Goal: Task Accomplishment & Management: Complete application form

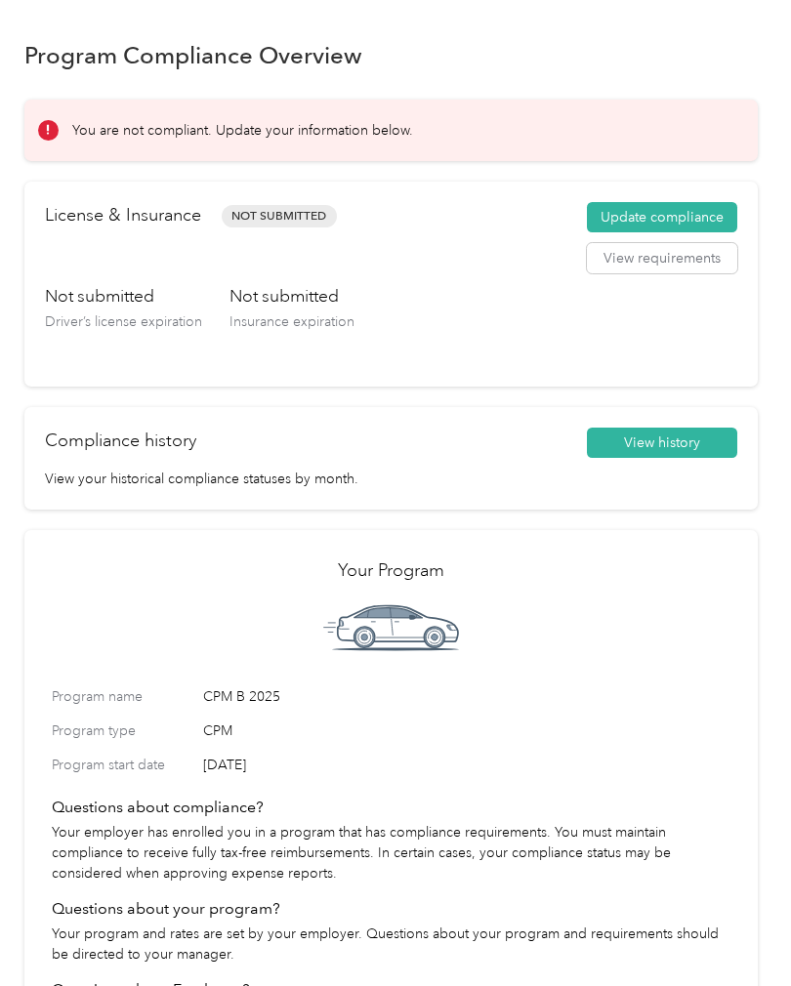
click at [710, 220] on button "Update compliance" at bounding box center [662, 217] width 150 height 31
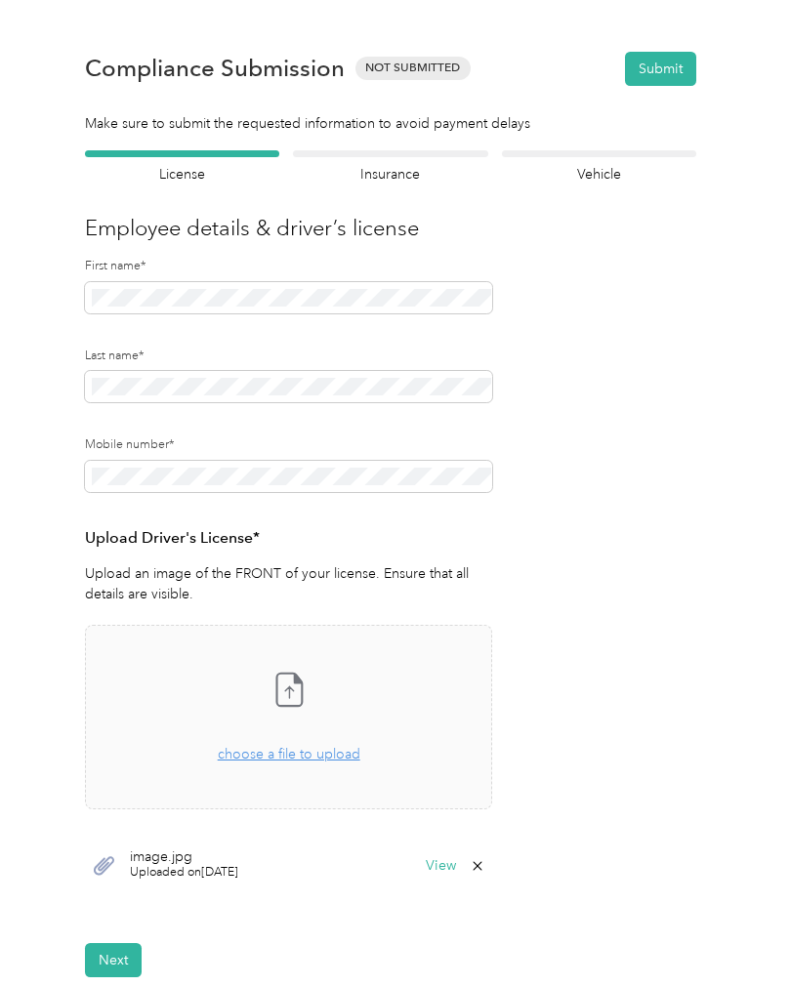
click at [334, 461] on span at bounding box center [288, 476] width 407 height 31
click at [339, 746] on span "choose a file to upload" at bounding box center [289, 754] width 143 height 17
click at [448, 918] on button "View" at bounding box center [441, 925] width 30 height 14
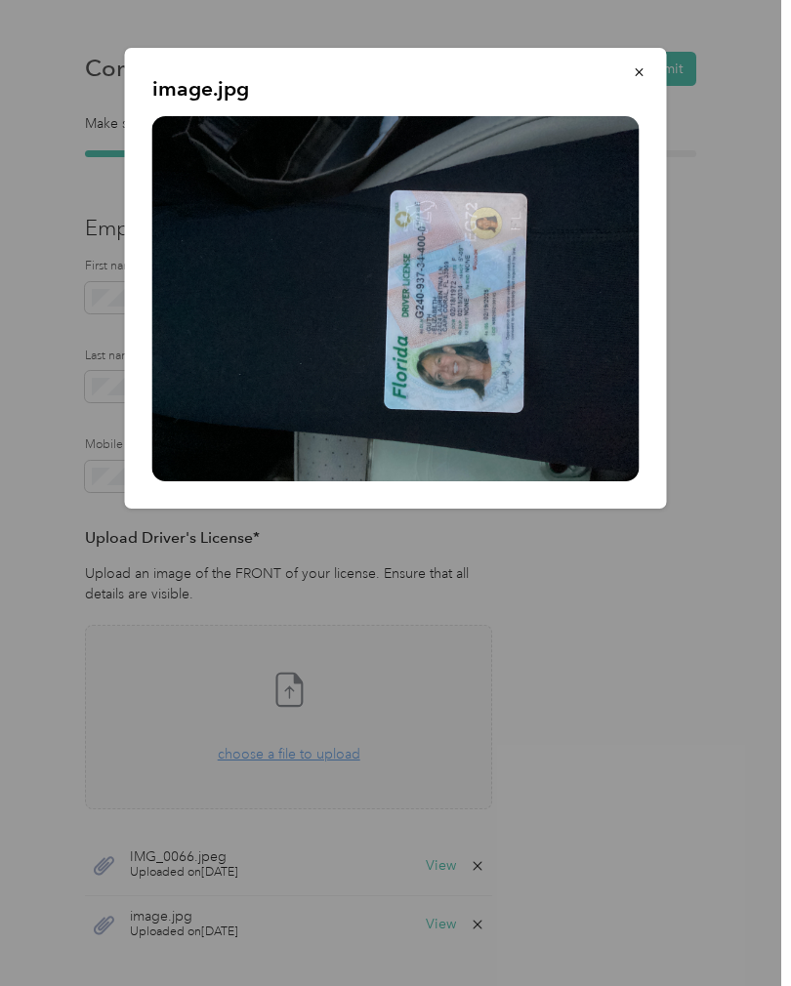
click at [652, 63] on button "button" at bounding box center [639, 72] width 41 height 34
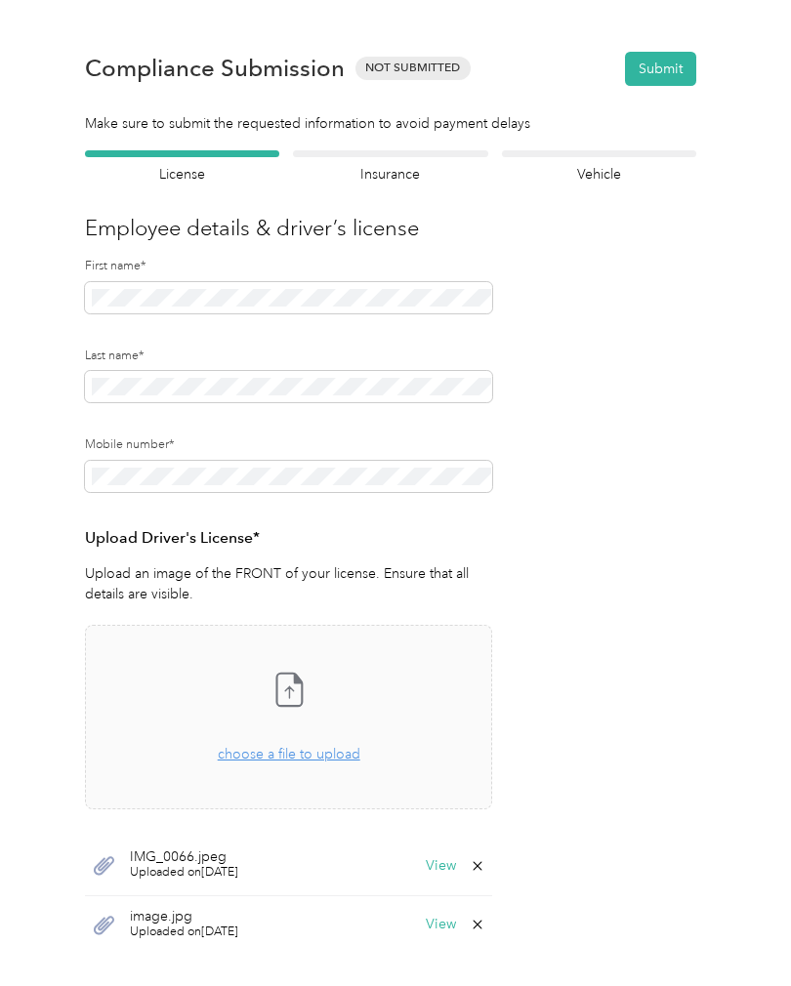
click at [188, 923] on span "Uploaded on [DATE]" at bounding box center [184, 932] width 108 height 18
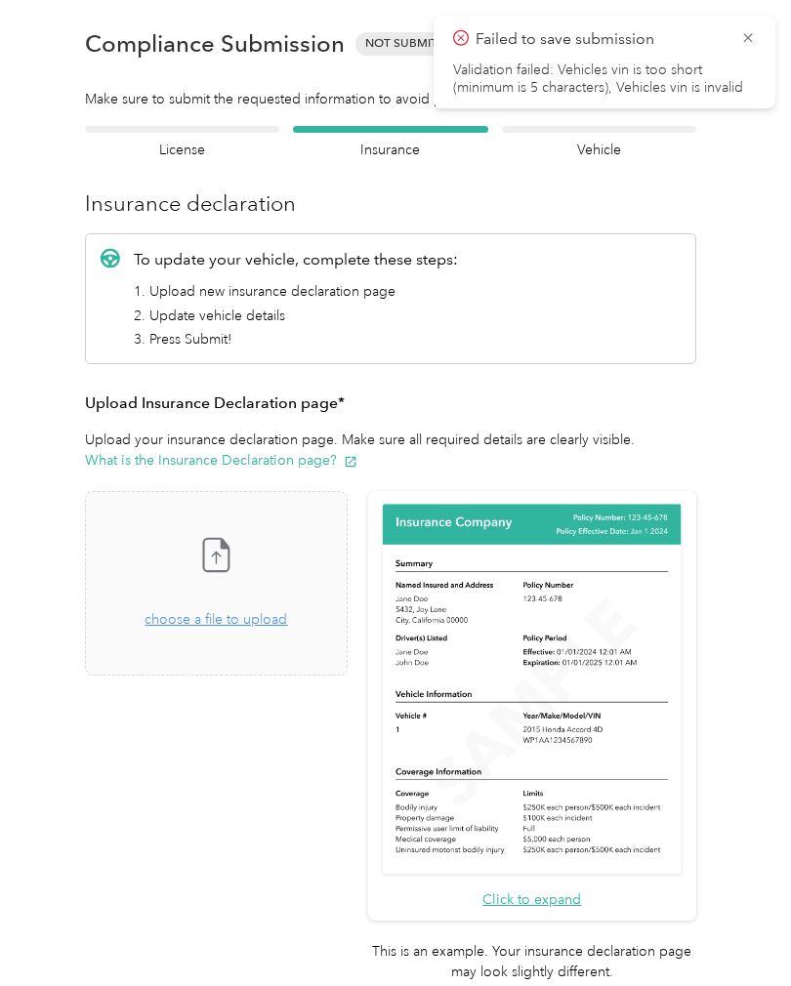
click at [268, 619] on span "choose a file to upload" at bounding box center [215, 619] width 143 height 17
click at [746, 37] on icon at bounding box center [748, 38] width 16 height 18
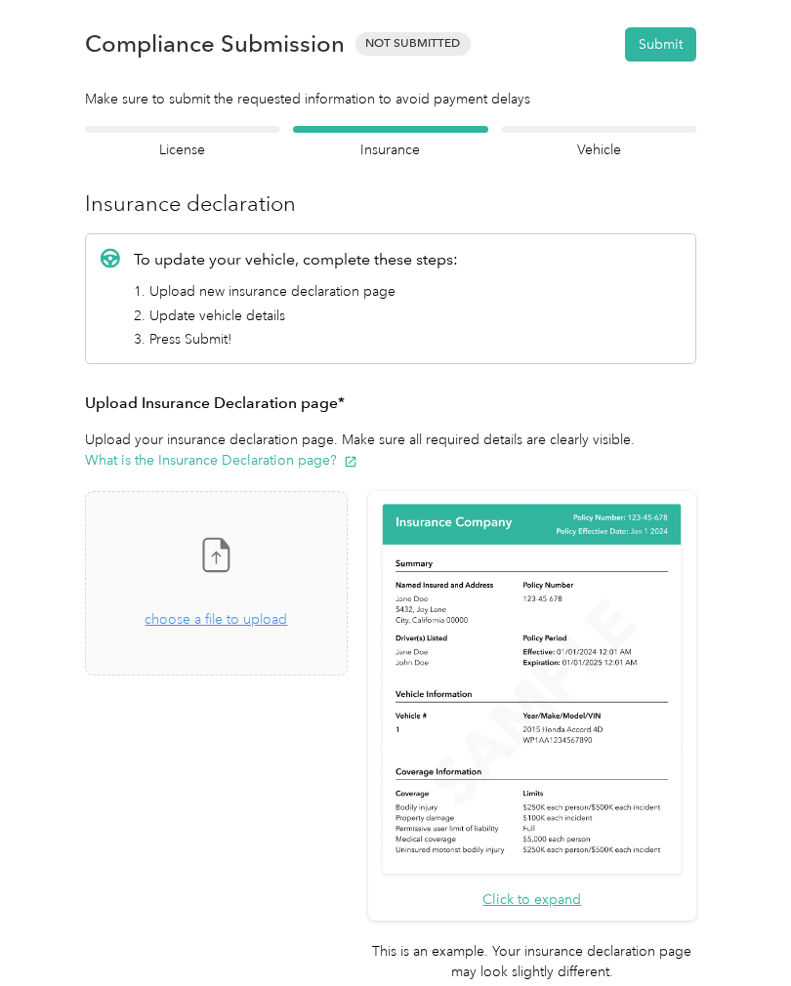
click at [267, 622] on span "choose a file to upload" at bounding box center [215, 619] width 143 height 17
